Goal: Complete application form

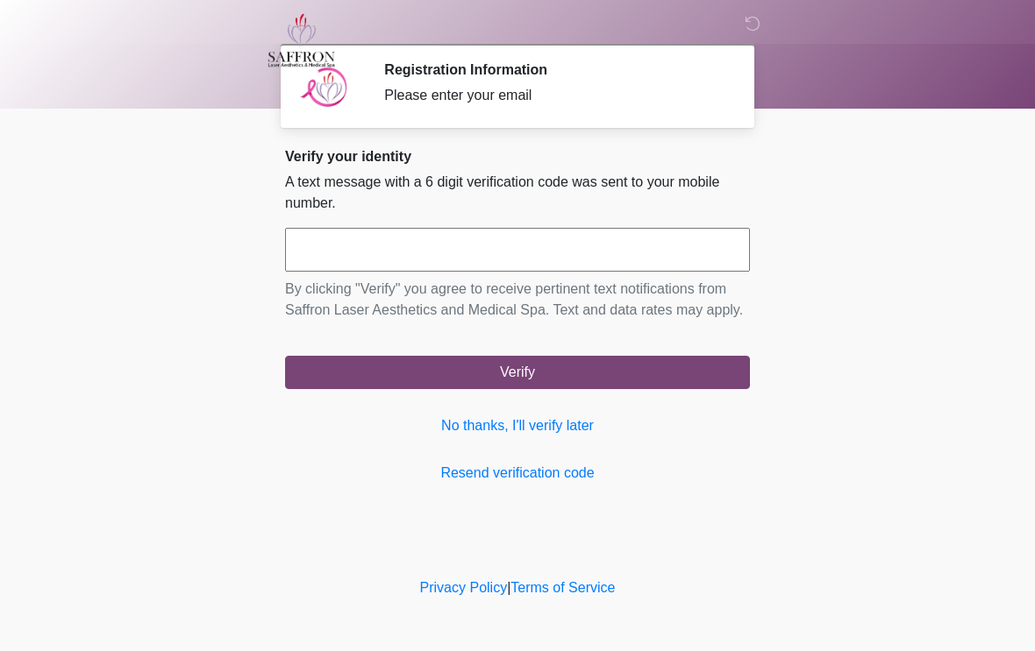
scroll to position [1, 0]
click at [426, 242] on input "text" at bounding box center [517, 250] width 465 height 44
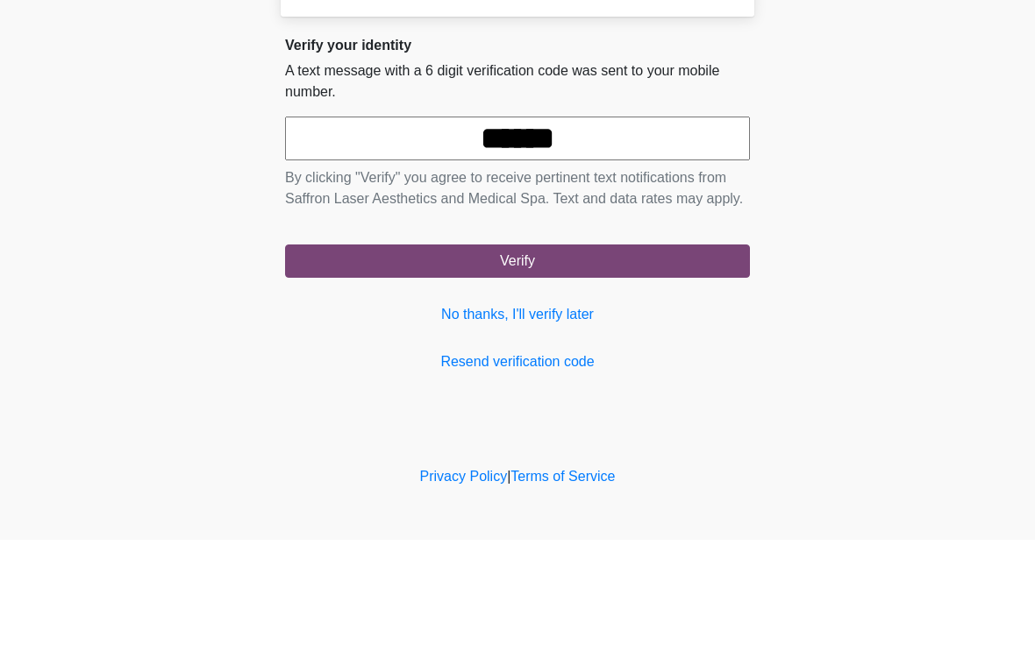
type input "******"
click at [882, 181] on body "‎ ‎ ‎ Registration Information Please enter your email Please connect to Wi-Fi …" at bounding box center [517, 325] width 1035 height 651
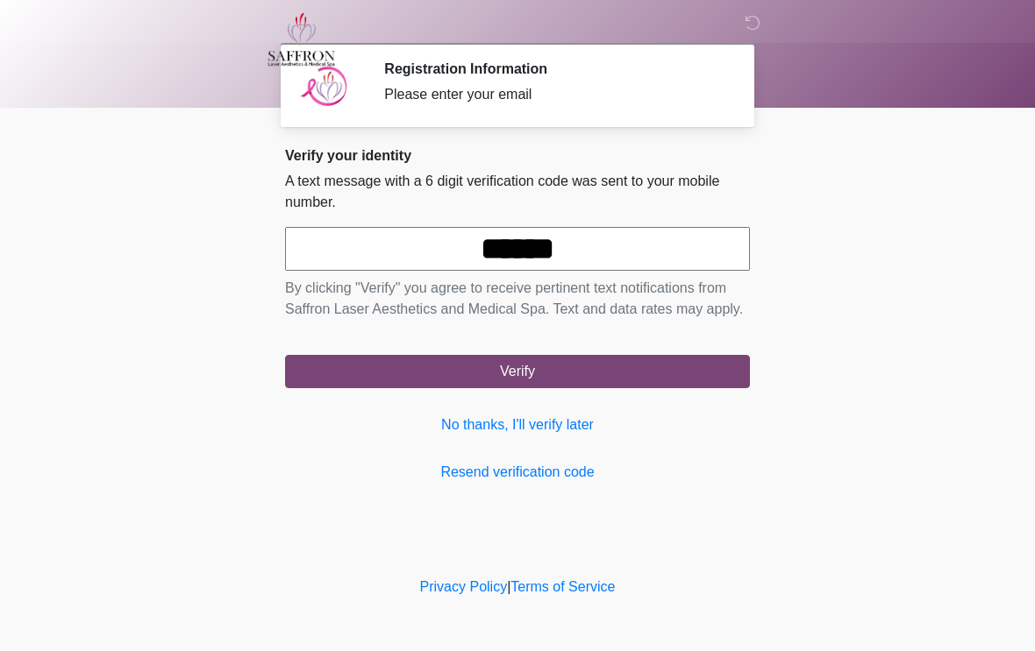
click at [531, 386] on button "Verify" at bounding box center [517, 372] width 465 height 33
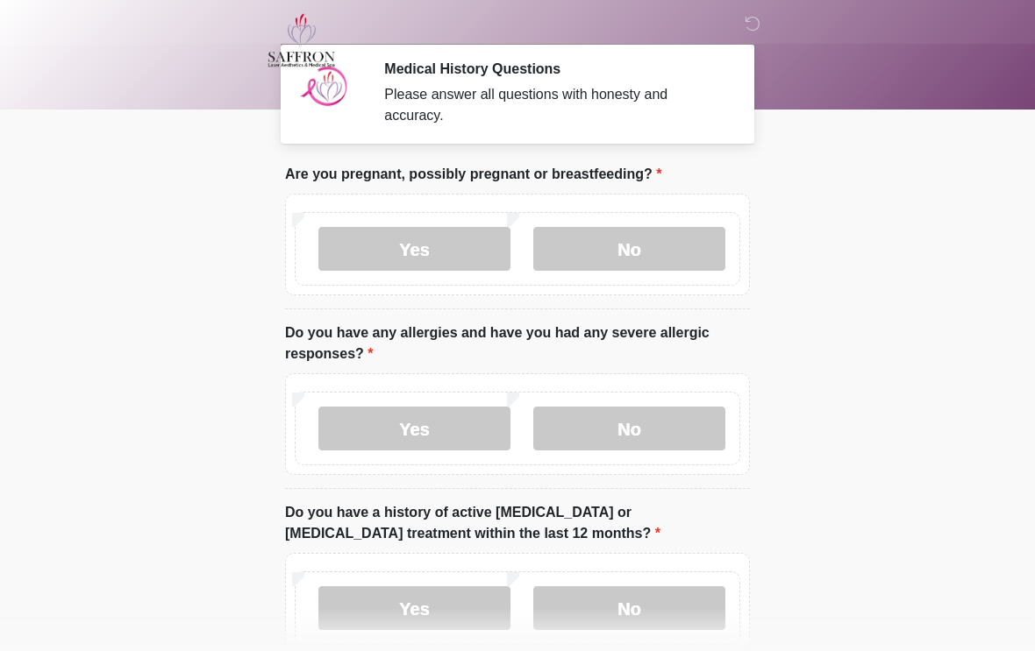
click at [644, 249] on label "No" at bounding box center [629, 249] width 192 height 44
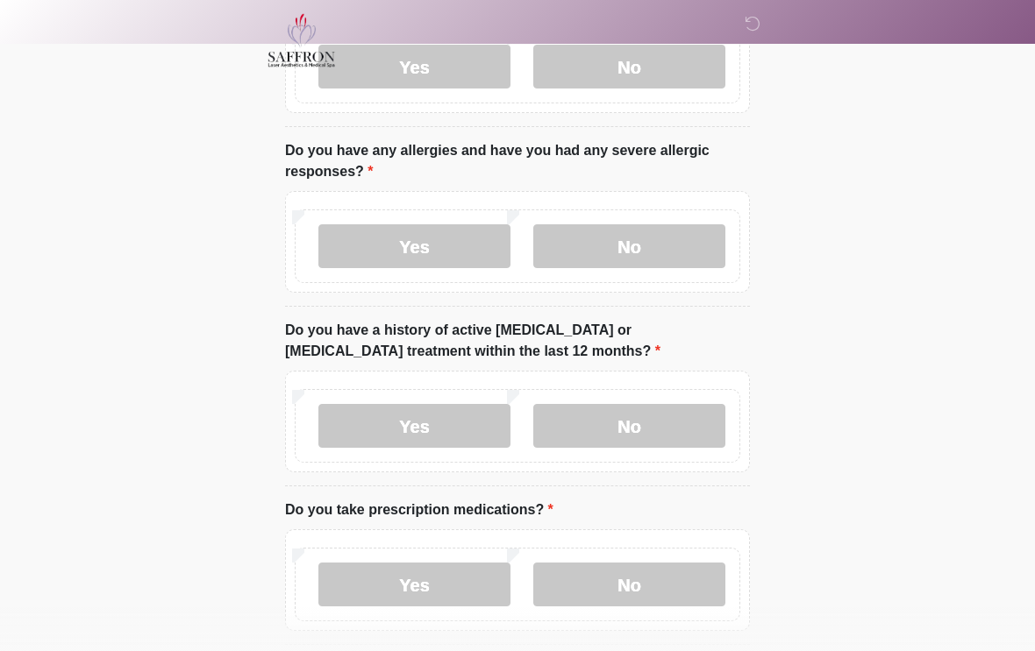
scroll to position [184, 0]
click at [637, 254] on label "No" at bounding box center [629, 246] width 192 height 44
click at [636, 418] on label "No" at bounding box center [629, 425] width 192 height 44
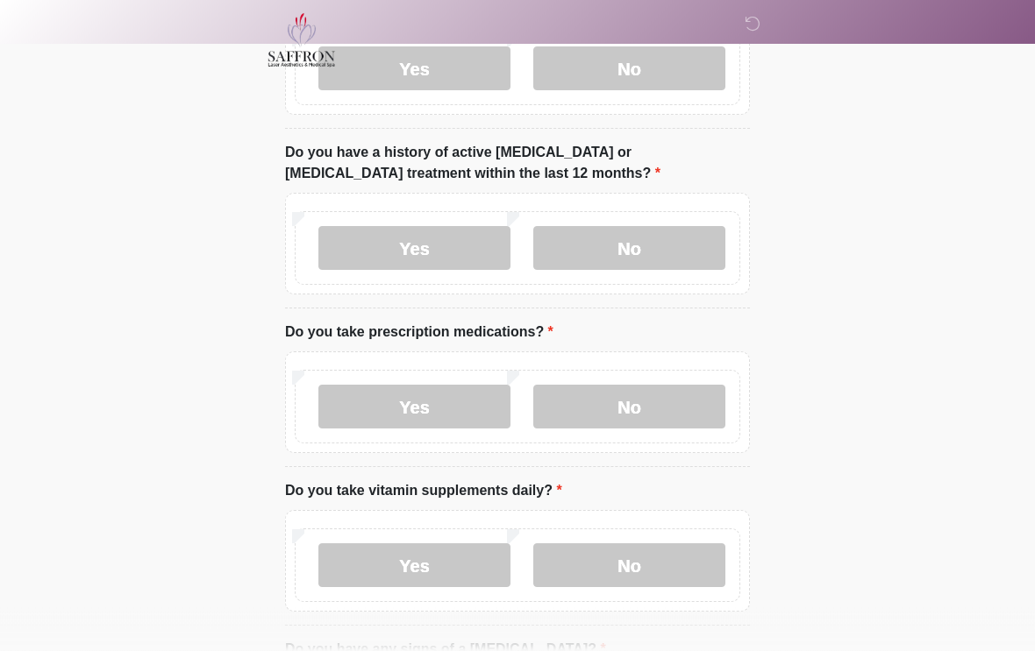
scroll to position [365, 0]
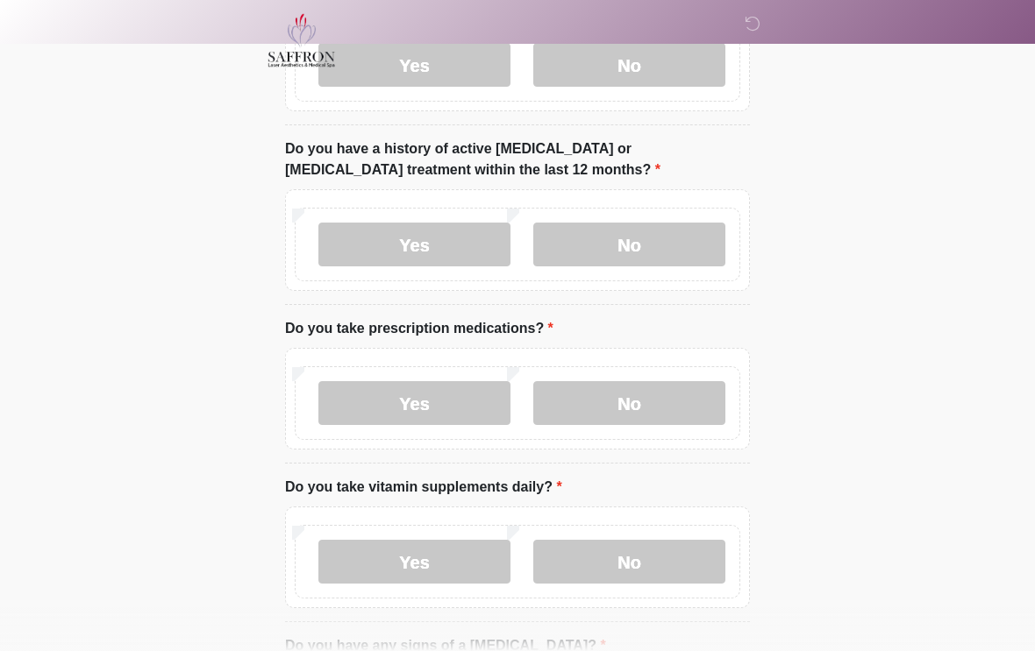
click at [445, 396] on label "Yes" at bounding box center [414, 403] width 192 height 44
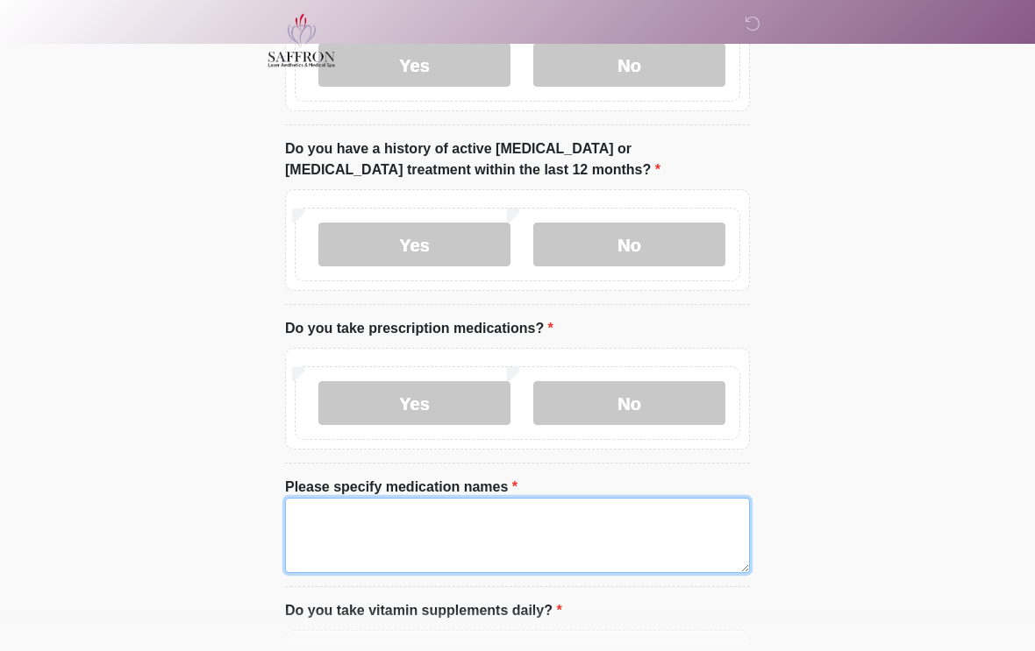
click at [505, 526] on textarea "Please specify medication names" at bounding box center [517, 535] width 465 height 75
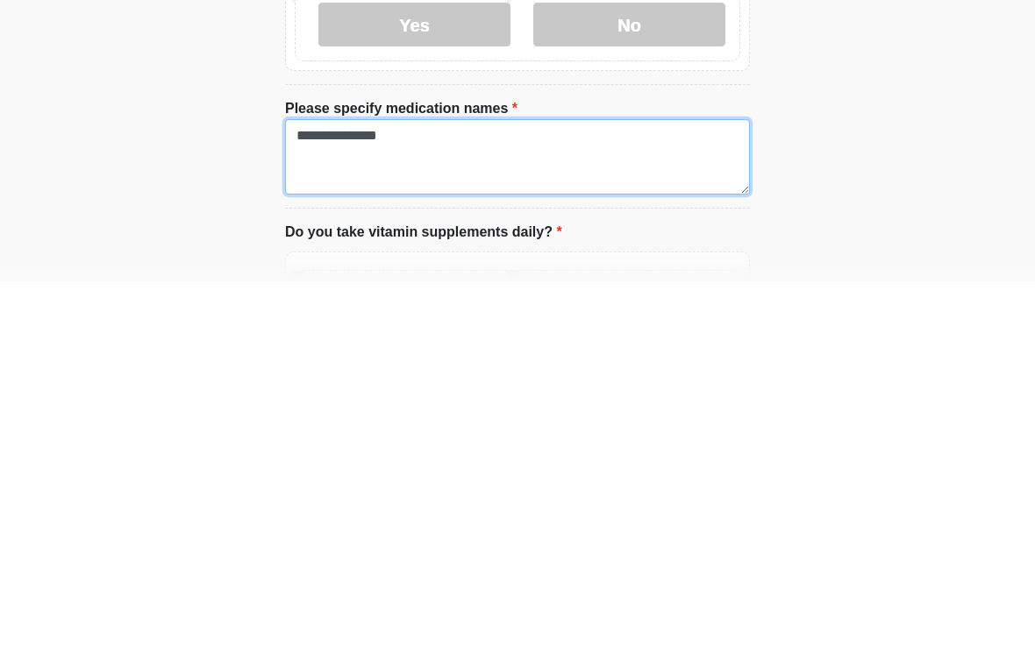
type textarea "**********"
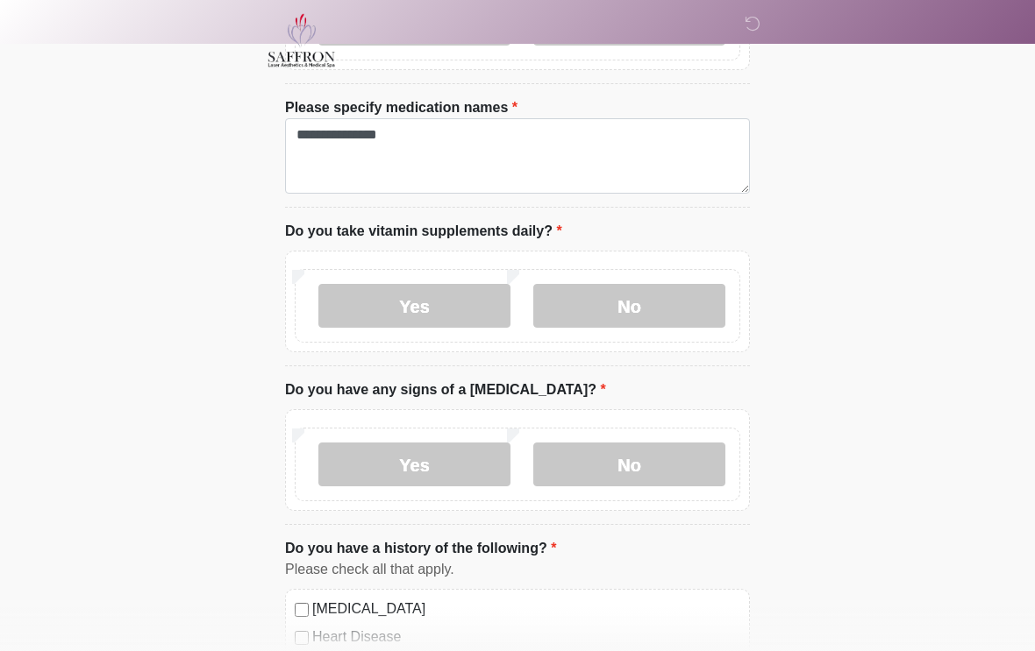
click at [411, 295] on label "Yes" at bounding box center [414, 306] width 192 height 44
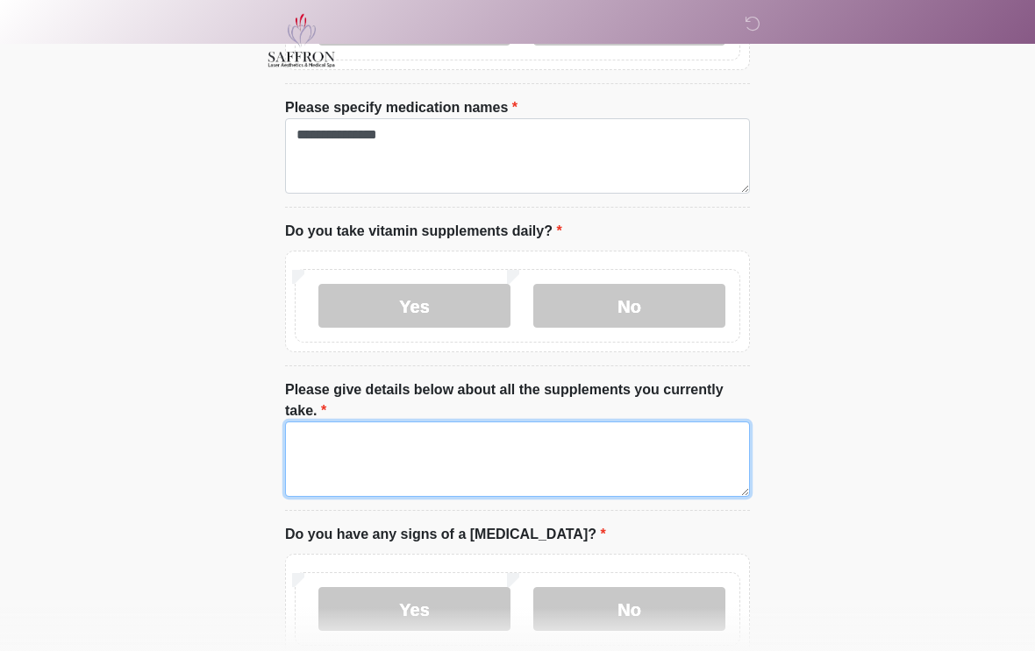
click at [430, 446] on textarea "Please give details below about all the supplements you currently take." at bounding box center [517, 459] width 465 height 75
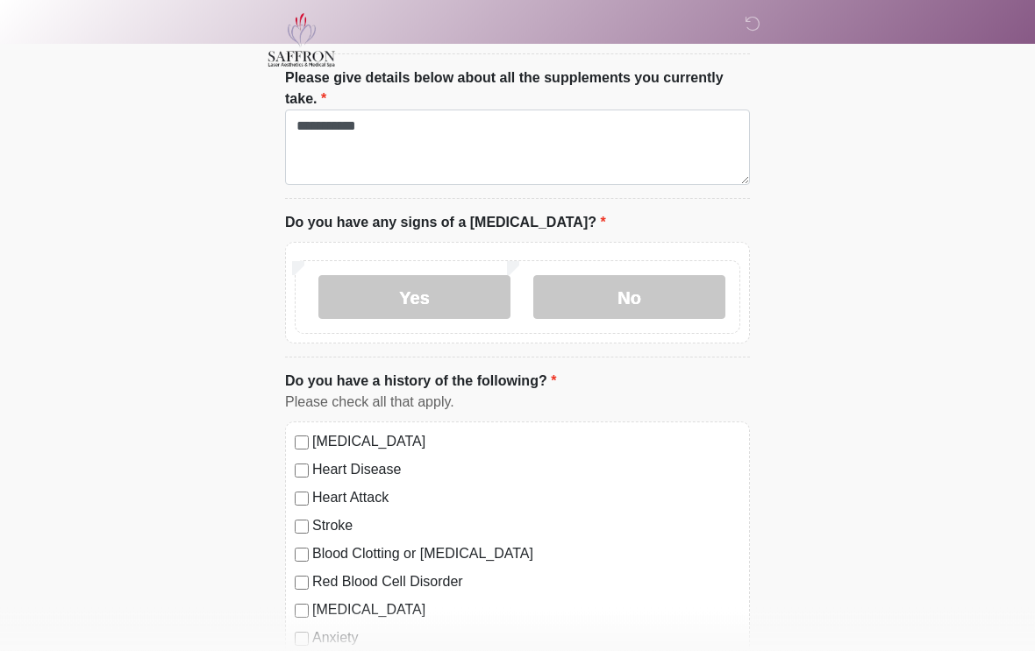
scroll to position [1057, 0]
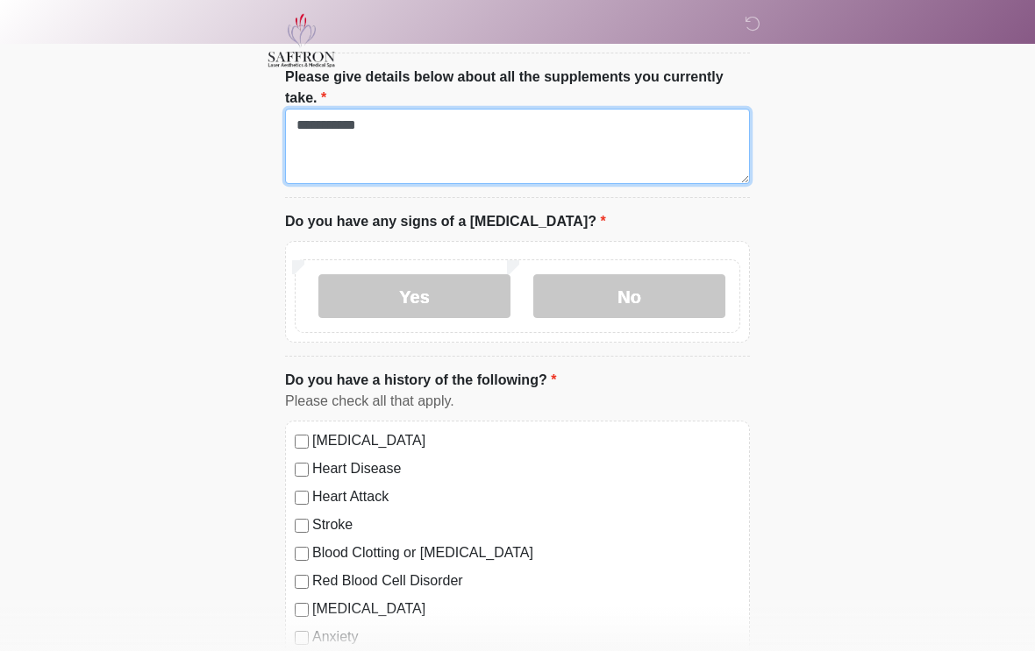
click at [418, 121] on textarea "**********" at bounding box center [517, 146] width 465 height 75
type textarea "**********"
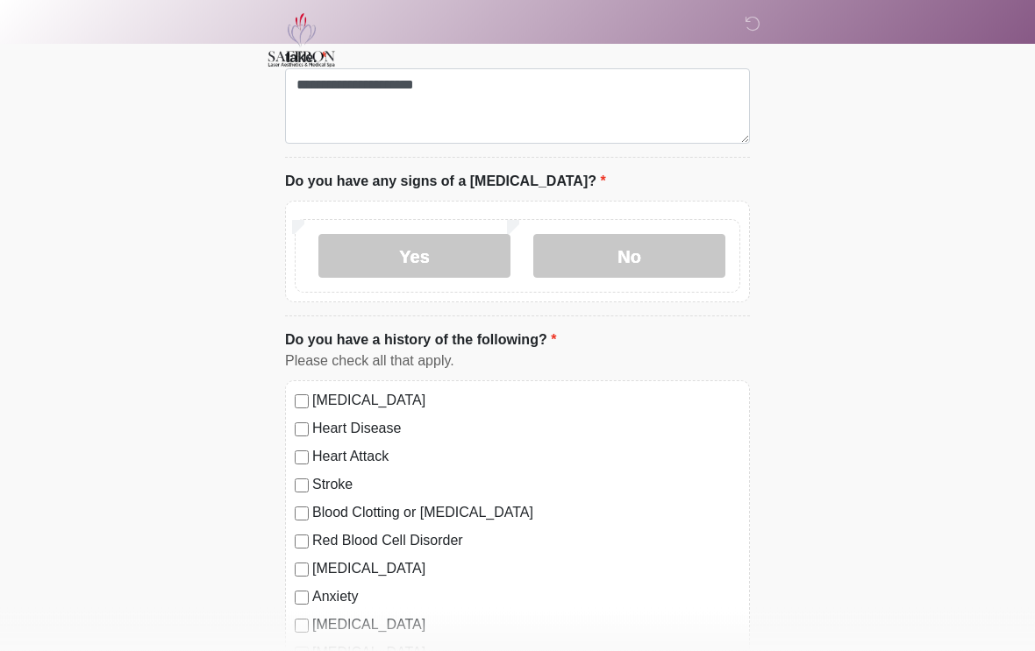
scroll to position [1136, 0]
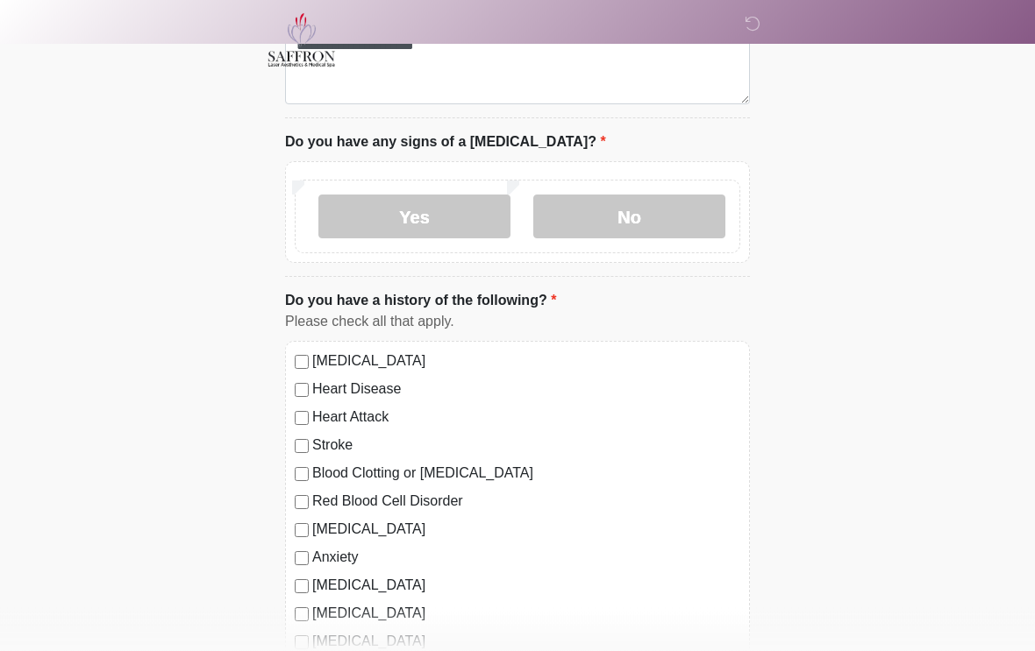
click at [659, 205] on label "No" at bounding box center [629, 218] width 192 height 44
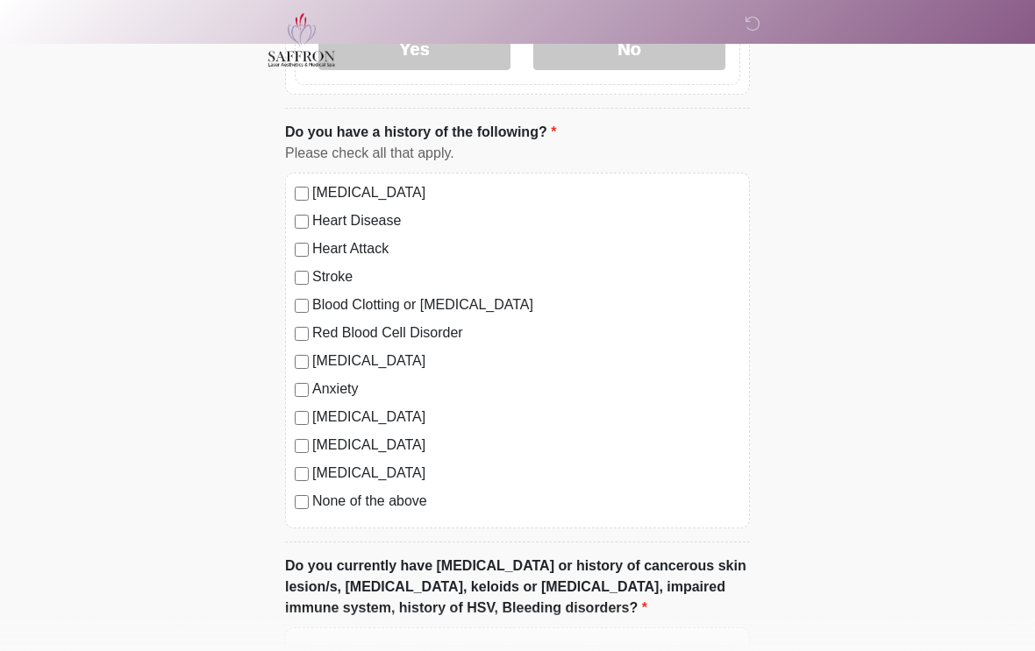
scroll to position [1308, 0]
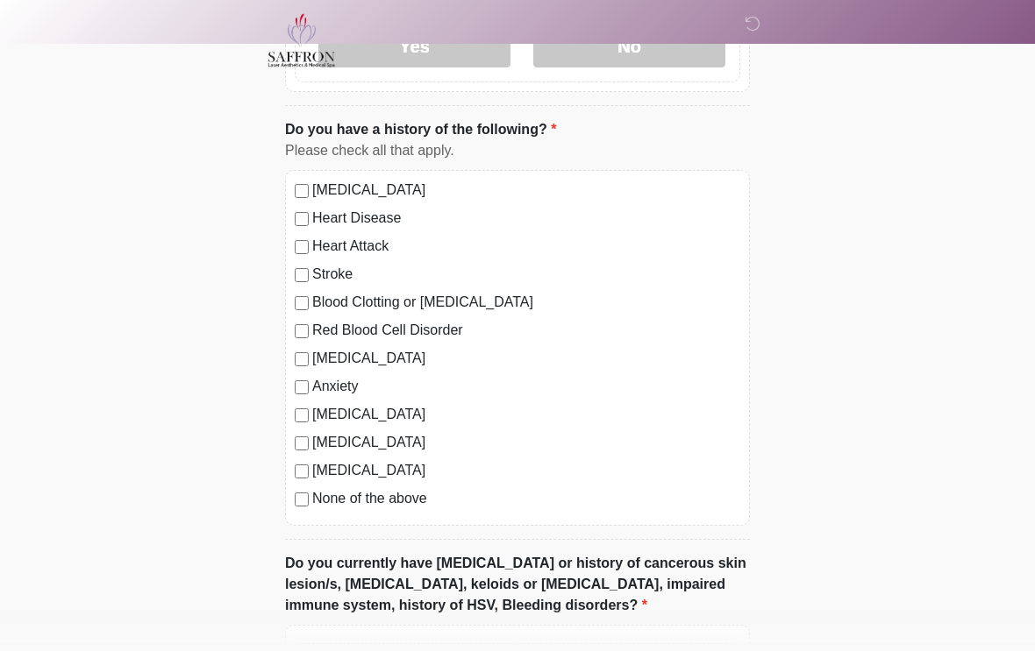
click at [312, 348] on label "Depression" at bounding box center [526, 358] width 428 height 21
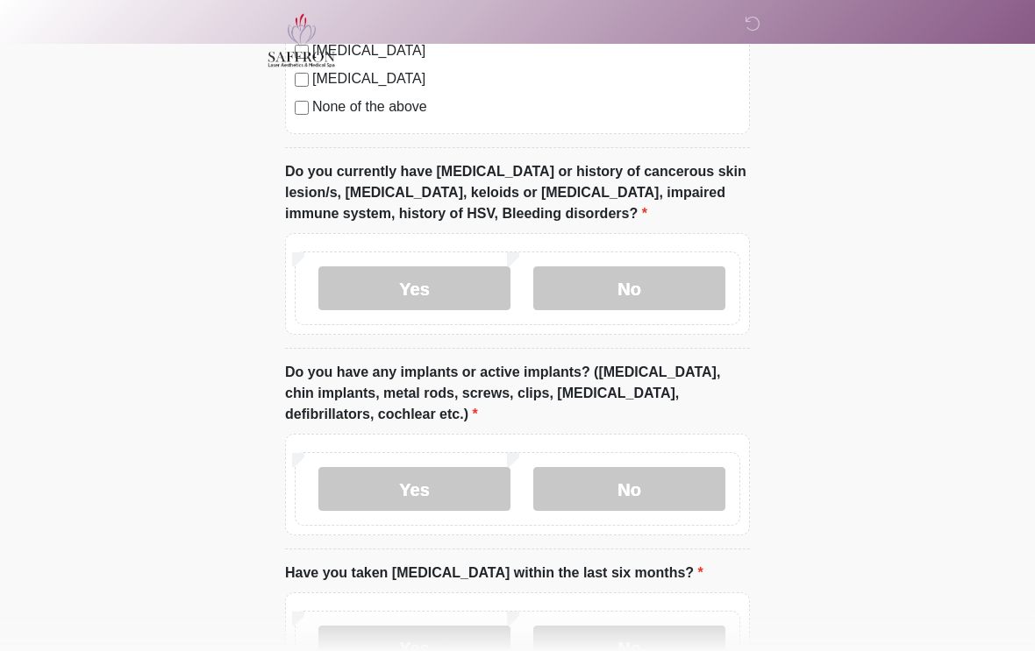
scroll to position [1694, 0]
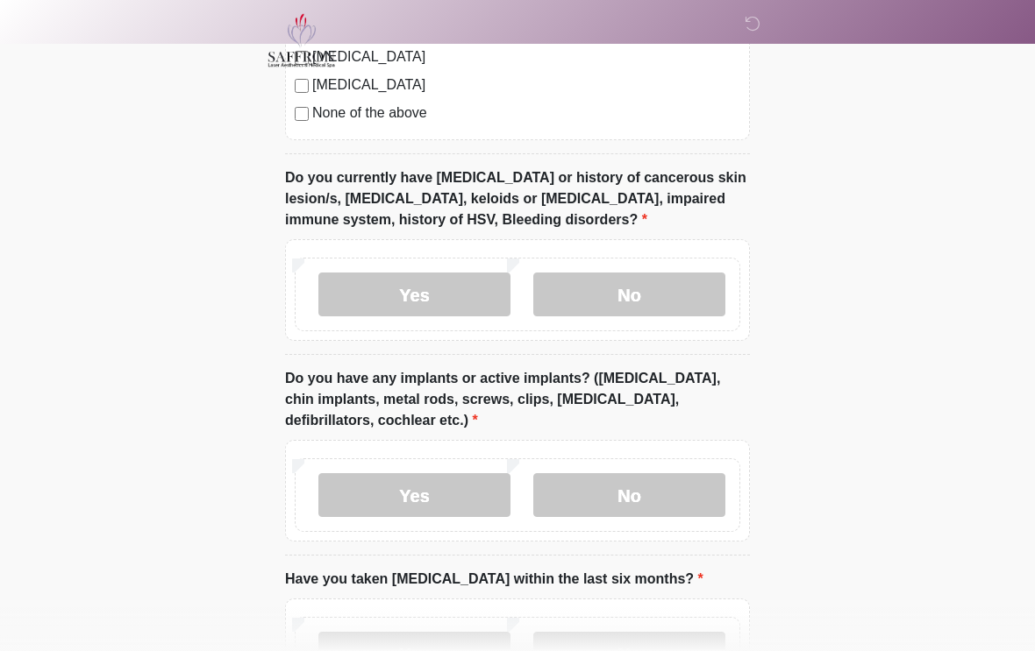
click at [630, 292] on label "No" at bounding box center [629, 295] width 192 height 44
click at [613, 476] on label "No" at bounding box center [629, 495] width 192 height 44
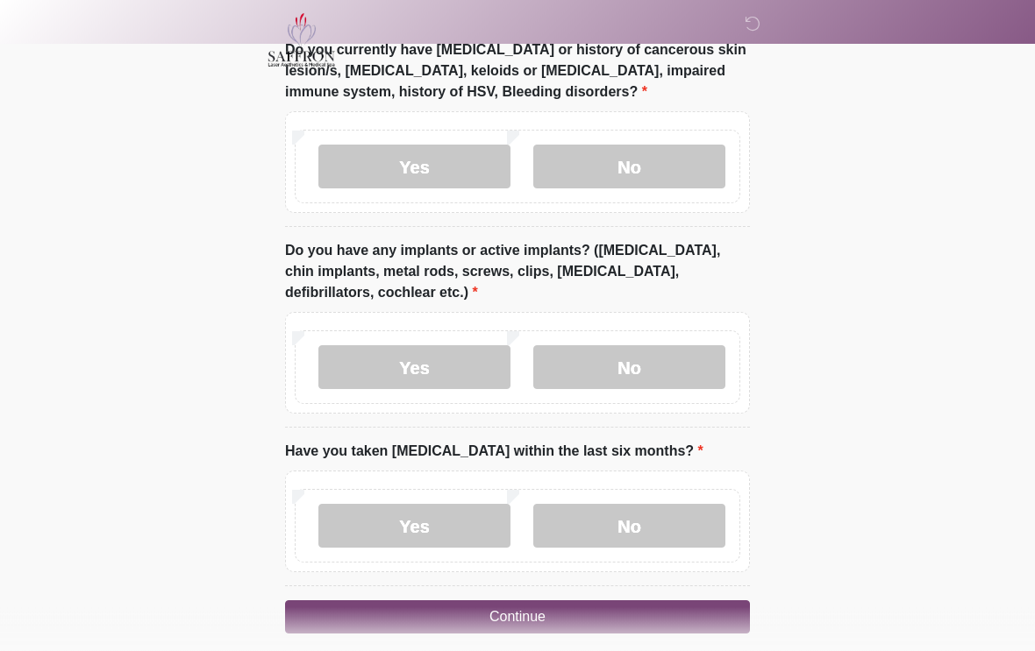
scroll to position [1865, 0]
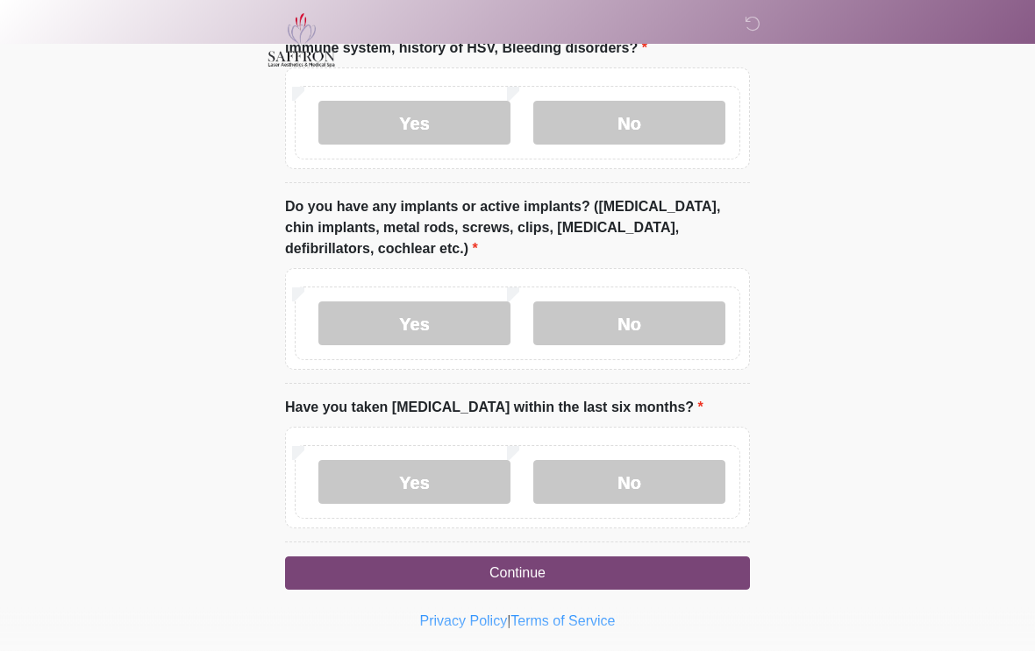
click at [648, 473] on label "No" at bounding box center [629, 483] width 192 height 44
click at [619, 571] on button "Continue" at bounding box center [517, 574] width 465 height 33
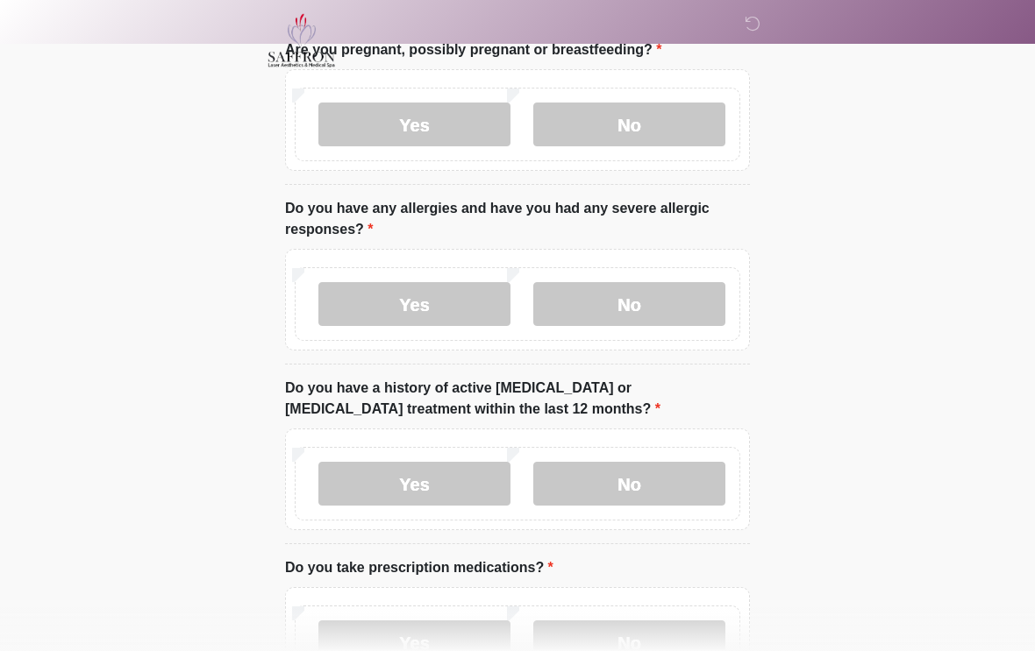
scroll to position [0, 0]
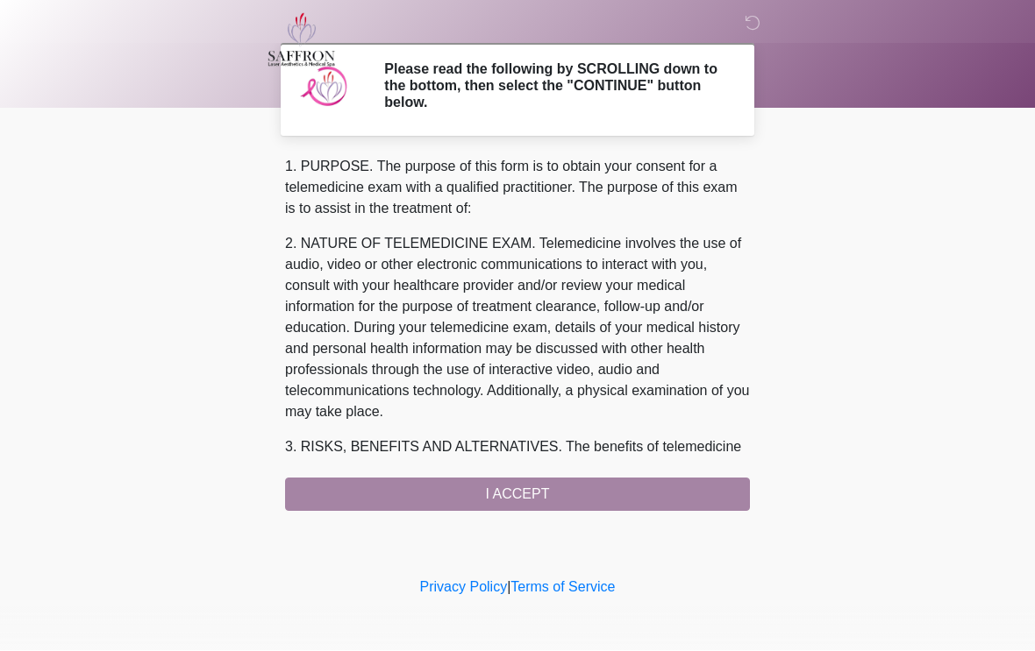
click at [557, 485] on div "1. PURPOSE. The purpose of this form is to obtain your consent for a telemedici…" at bounding box center [517, 334] width 465 height 355
click at [542, 493] on div "1. PURPOSE. The purpose of this form is to obtain your consent for a telemedici…" at bounding box center [517, 334] width 465 height 355
click at [514, 496] on div "1. PURPOSE. The purpose of this form is to obtain your consent for a telemedici…" at bounding box center [517, 334] width 465 height 355
click at [500, 472] on div "1. PURPOSE. The purpose of this form is to obtain your consent for a telemedici…" at bounding box center [517, 334] width 465 height 355
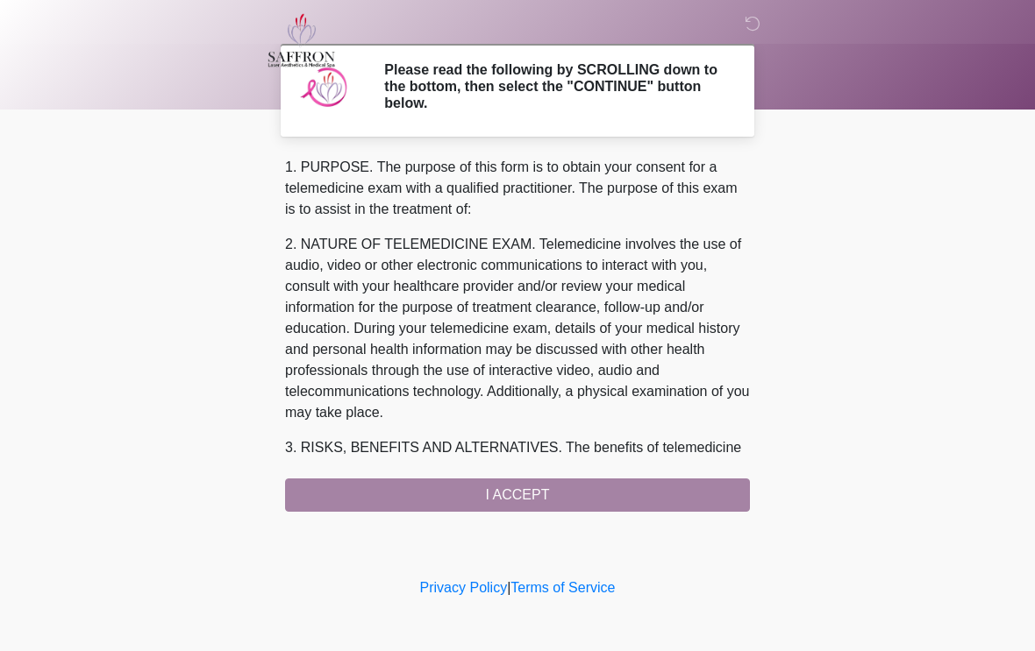
click at [510, 488] on div "1. PURPOSE. The purpose of this form is to obtain your consent for a telemedici…" at bounding box center [517, 334] width 465 height 355
click at [517, 497] on div "1. PURPOSE. The purpose of this form is to obtain your consent for a telemedici…" at bounding box center [517, 334] width 465 height 355
click at [516, 496] on div "1. PURPOSE. The purpose of this form is to obtain your consent for a telemedici…" at bounding box center [517, 334] width 465 height 355
click at [550, 501] on div "1. PURPOSE. The purpose of this form is to obtain your consent for a telemedici…" at bounding box center [517, 334] width 465 height 355
click at [528, 502] on div "1. PURPOSE. The purpose of this form is to obtain your consent for a telemedici…" at bounding box center [517, 334] width 465 height 355
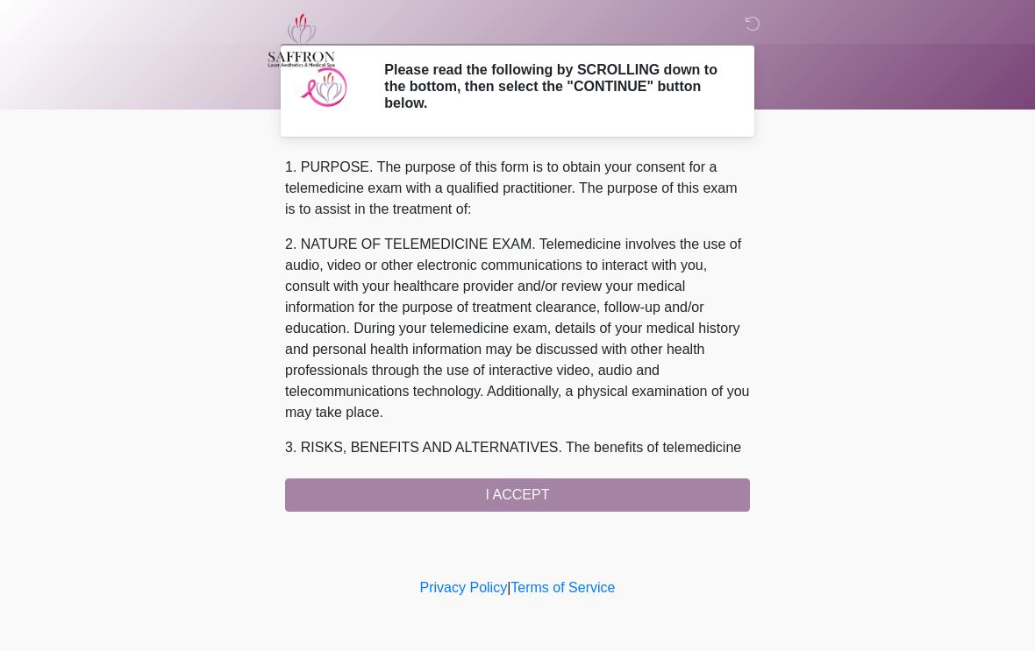
click at [527, 502] on div "1. PURPOSE. The purpose of this form is to obtain your consent for a telemedici…" at bounding box center [517, 334] width 465 height 355
click at [547, 491] on div "1. PURPOSE. The purpose of this form is to obtain your consent for a telemedici…" at bounding box center [517, 334] width 465 height 355
click at [481, 494] on div "1. PURPOSE. The purpose of this form is to obtain your consent for a telemedici…" at bounding box center [517, 334] width 465 height 355
click at [480, 494] on div "1. PURPOSE. The purpose of this form is to obtain your consent for a telemedici…" at bounding box center [517, 334] width 465 height 355
click at [485, 489] on div "1. PURPOSE. The purpose of this form is to obtain your consent for a telemedici…" at bounding box center [517, 334] width 465 height 355
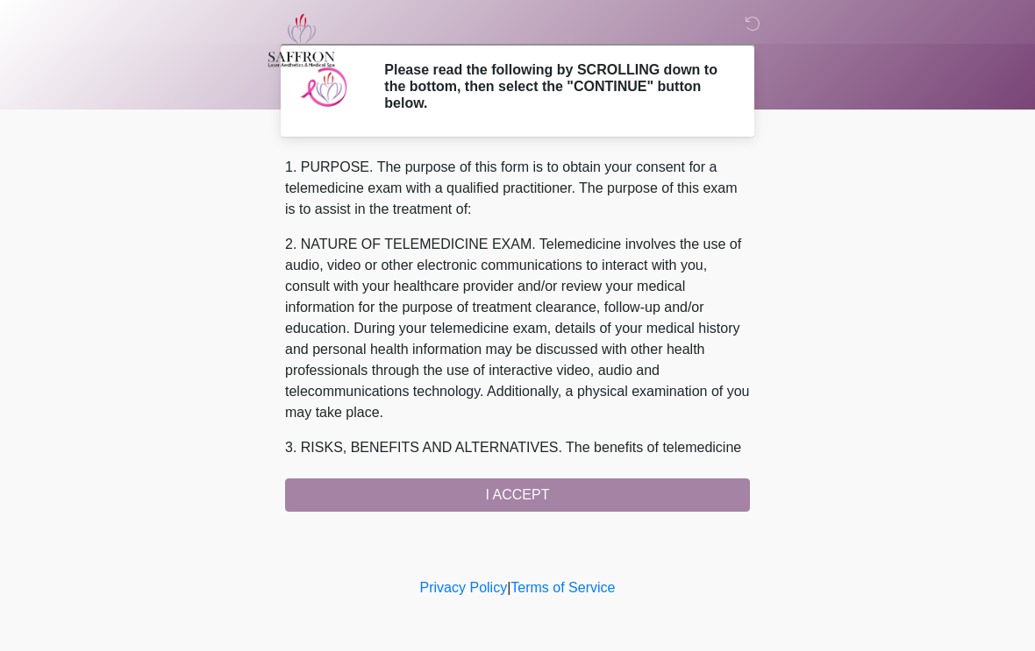
click at [484, 489] on div "1. PURPOSE. The purpose of this form is to obtain your consent for a telemedici…" at bounding box center [517, 334] width 465 height 355
click at [526, 474] on div "1. PURPOSE. The purpose of this form is to obtain your consent for a telemedici…" at bounding box center [517, 334] width 465 height 355
click at [634, 475] on div "1. PURPOSE. The purpose of this form is to obtain your consent for a telemedici…" at bounding box center [517, 334] width 465 height 355
click at [494, 496] on div "1. PURPOSE. The purpose of this form is to obtain your consent for a telemedici…" at bounding box center [517, 334] width 465 height 355
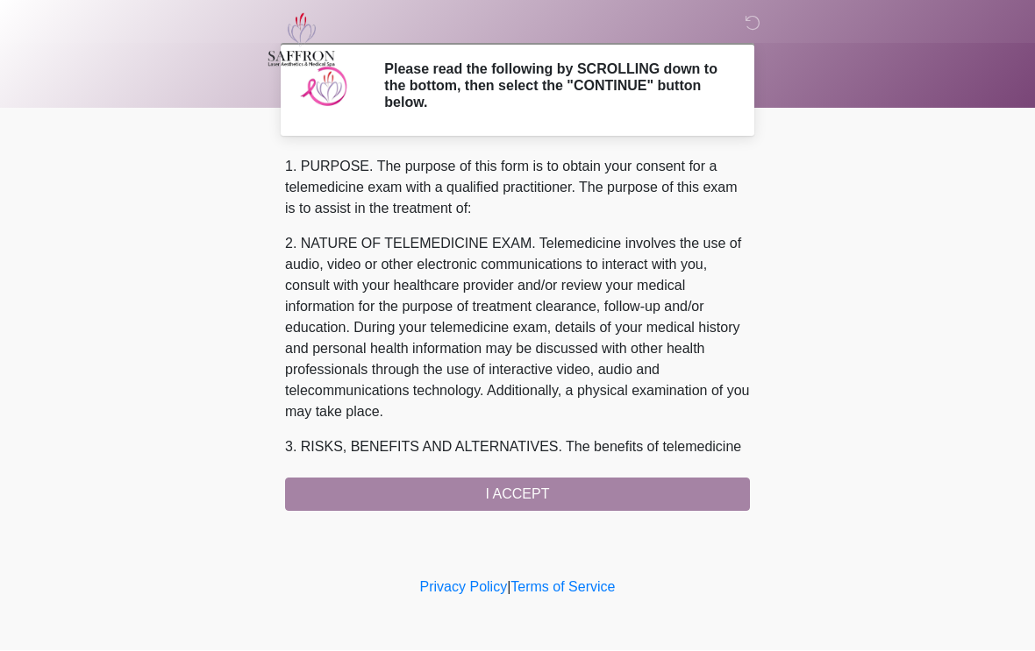
click at [485, 502] on div "1. PURPOSE. The purpose of this form is to obtain your consent for a telemedici…" at bounding box center [517, 334] width 465 height 355
click at [513, 484] on div "1. PURPOSE. The purpose of this form is to obtain your consent for a telemedici…" at bounding box center [517, 334] width 465 height 355
click at [529, 487] on div "1. PURPOSE. The purpose of this form is to obtain your consent for a telemedici…" at bounding box center [517, 334] width 465 height 355
click at [530, 497] on div "1. PURPOSE. The purpose of this form is to obtain your consent for a telemedici…" at bounding box center [517, 334] width 465 height 355
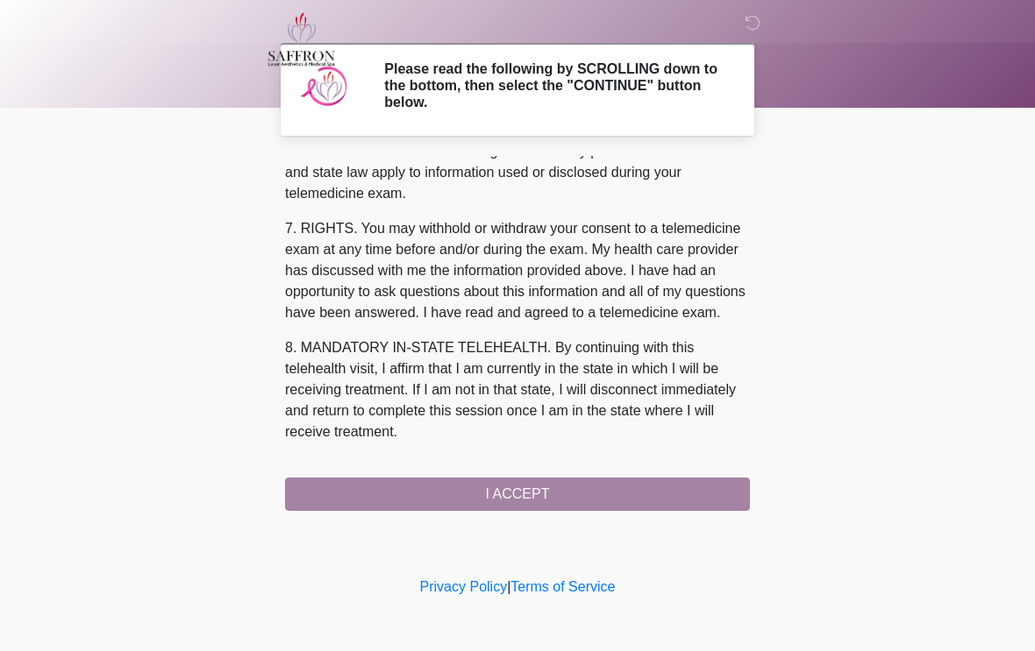
scroll to position [758, 0]
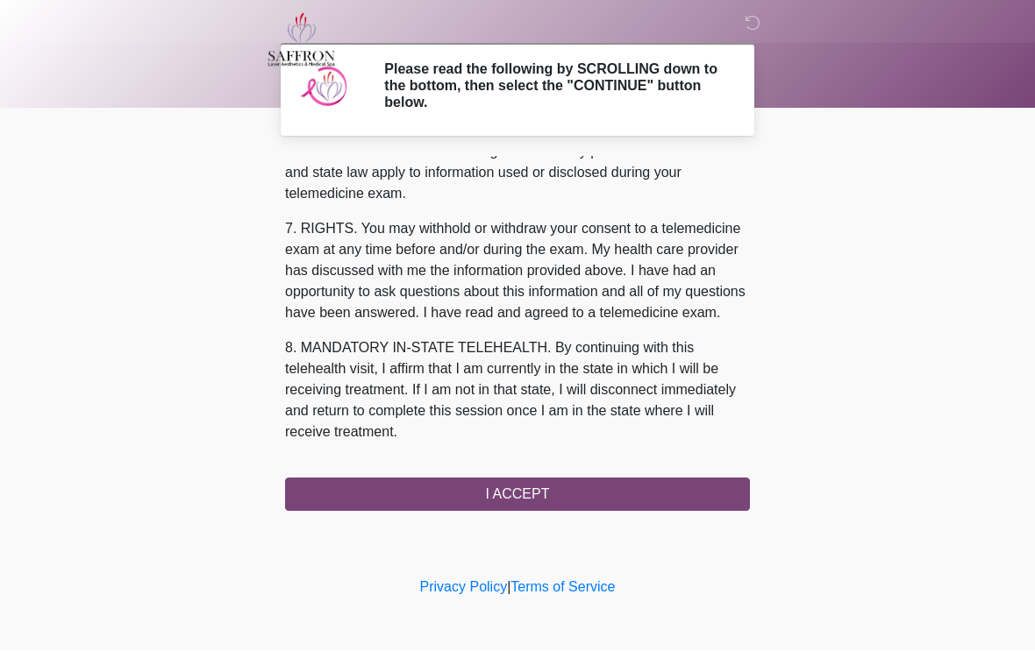
click at [557, 509] on button "I ACCEPT" at bounding box center [517, 495] width 465 height 33
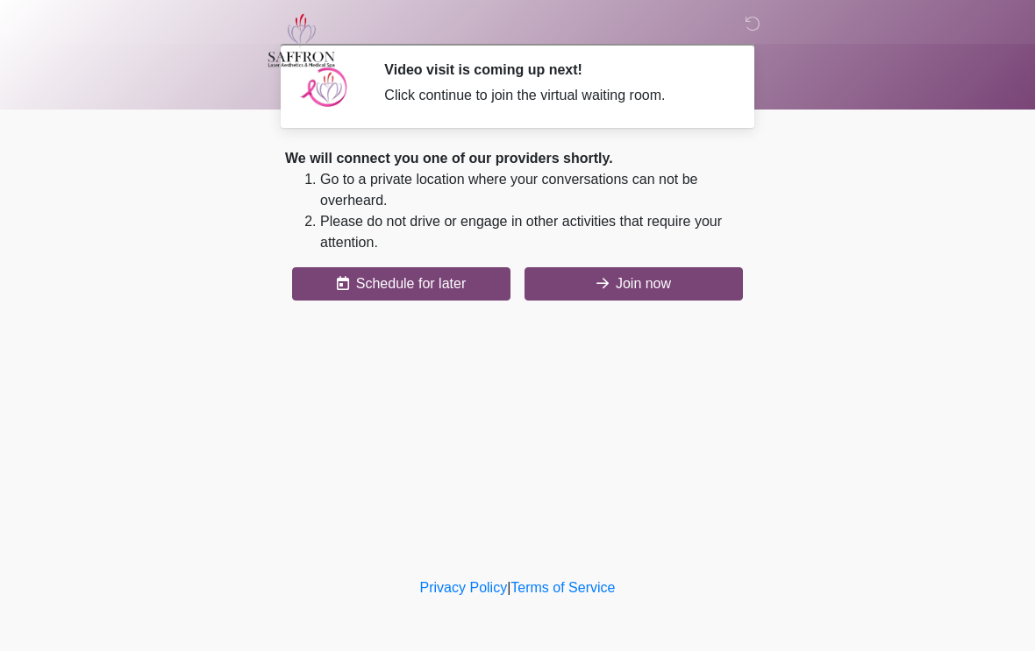
click at [649, 281] on button "Join now" at bounding box center [633, 283] width 218 height 33
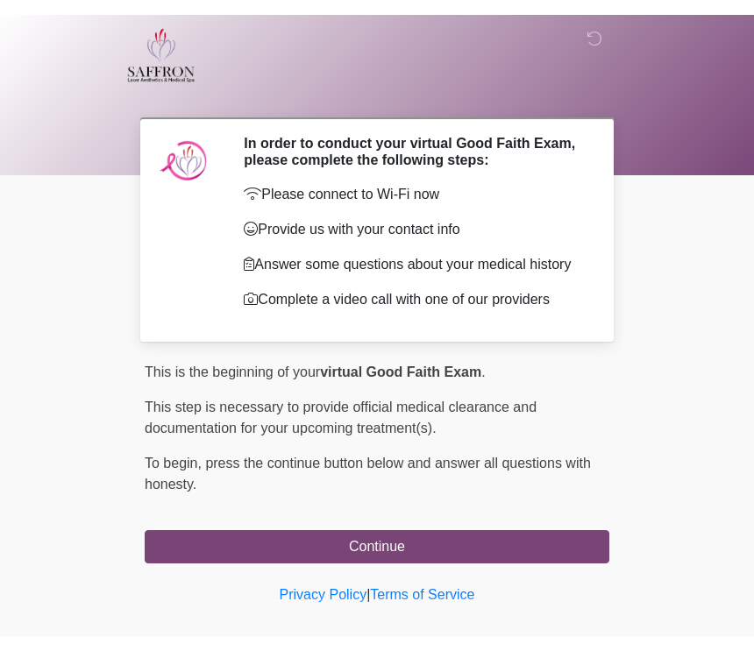
scroll to position [15, 0]
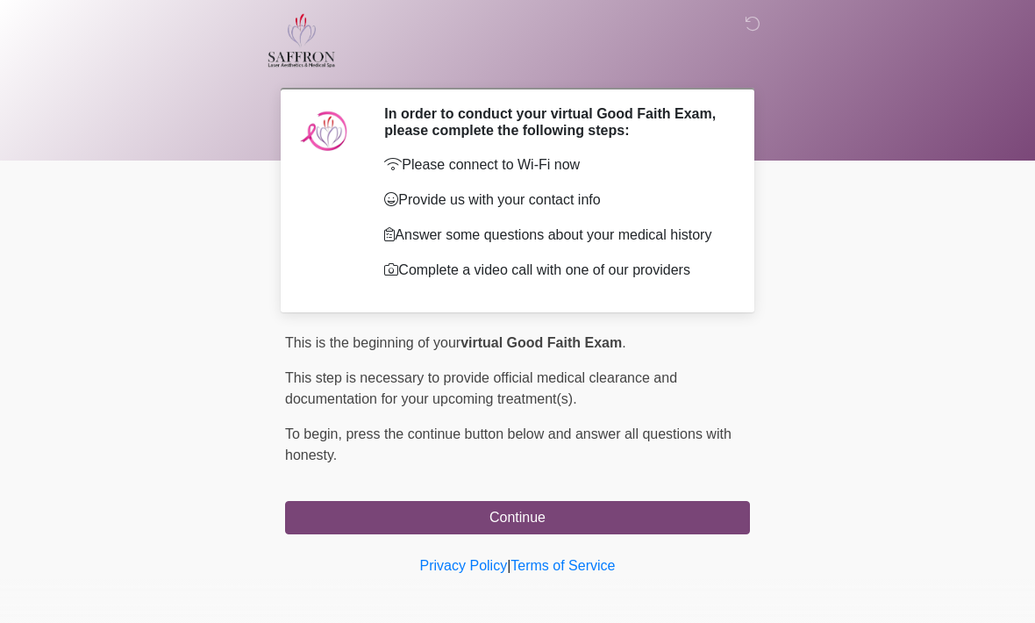
click at [753, 11] on div at bounding box center [504, 40] width 526 height 81
